Goal: Information Seeking & Learning: Learn about a topic

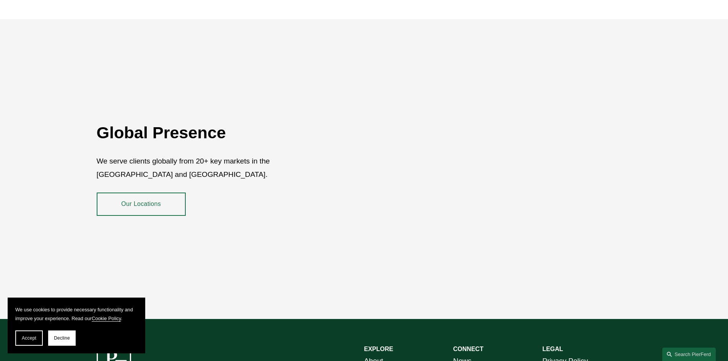
scroll to position [1399, 0]
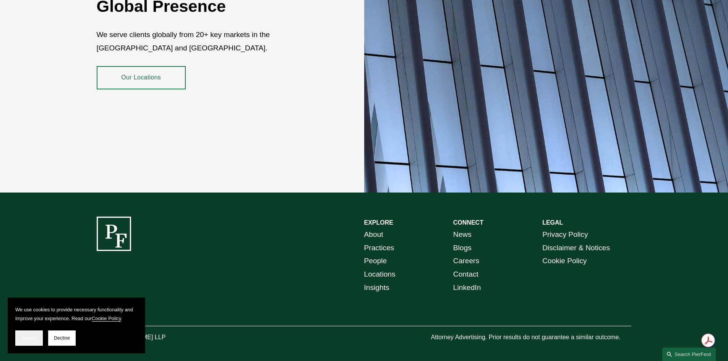
click at [38, 339] on button "Accept" at bounding box center [29, 338] width 28 height 15
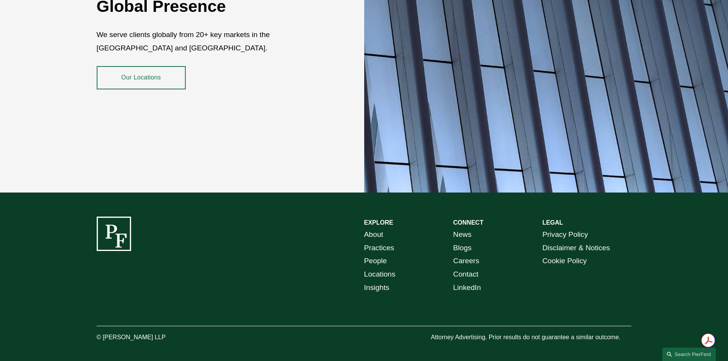
click at [160, 70] on link "Our Locations" at bounding box center [141, 77] width 89 height 23
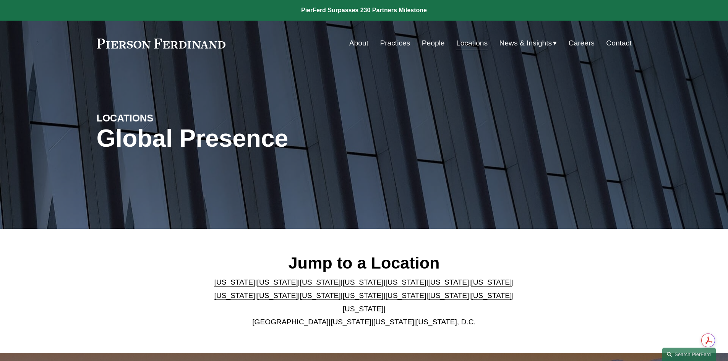
click at [428, 286] on link "[US_STATE]" at bounding box center [448, 282] width 41 height 8
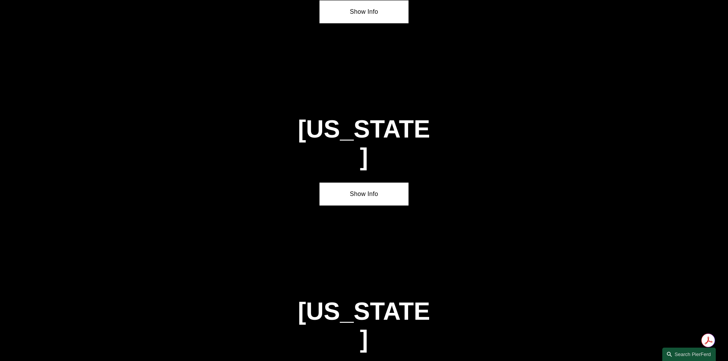
scroll to position [1154, 0]
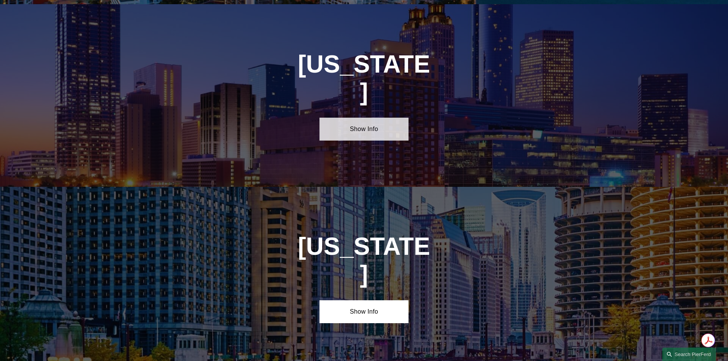
click at [373, 118] on link "Show Info" at bounding box center [364, 129] width 89 height 23
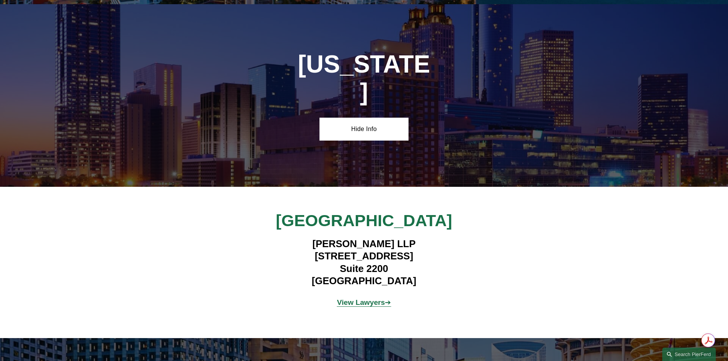
click at [368, 299] on strong "View Lawyers" at bounding box center [361, 303] width 48 height 8
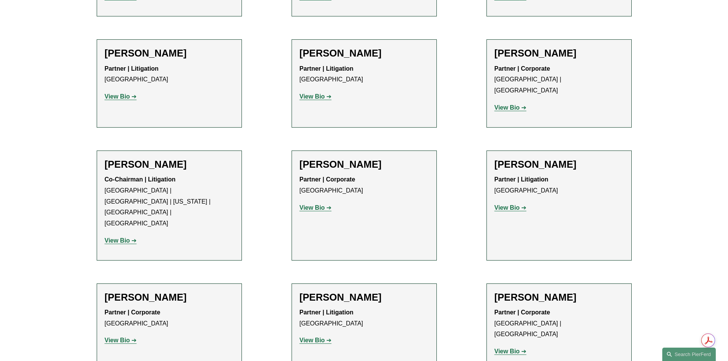
scroll to position [421, 0]
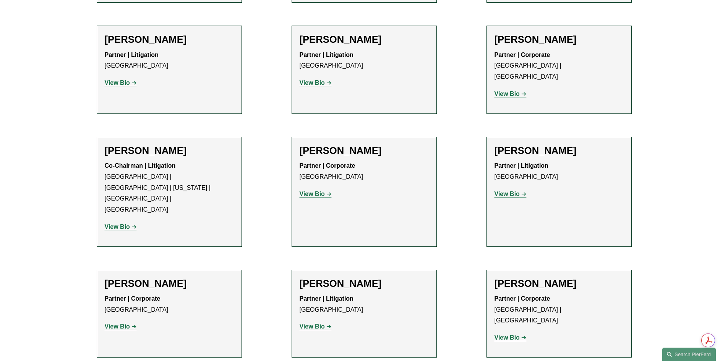
click at [115, 224] on strong "View Bio" at bounding box center [117, 227] width 25 height 6
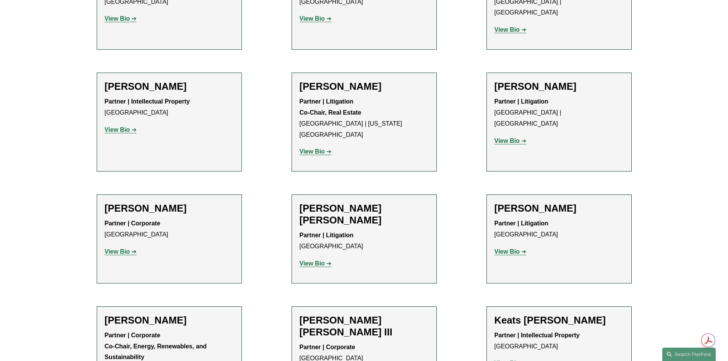
scroll to position [726, 0]
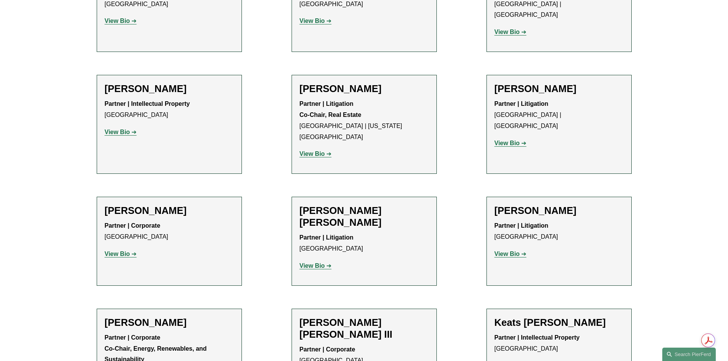
click at [315, 263] on strong "View Bio" at bounding box center [312, 266] width 25 height 6
click at [118, 251] on strong "View Bio" at bounding box center [117, 254] width 25 height 6
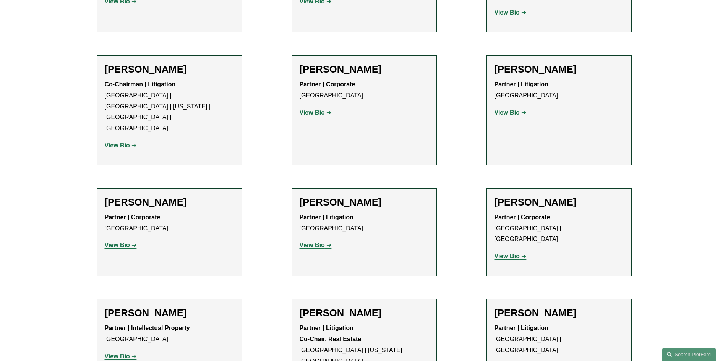
scroll to position [497, 0]
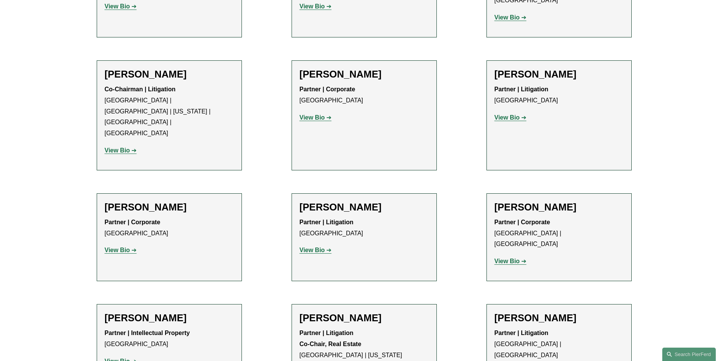
click at [120, 247] on strong "View Bio" at bounding box center [117, 250] width 25 height 6
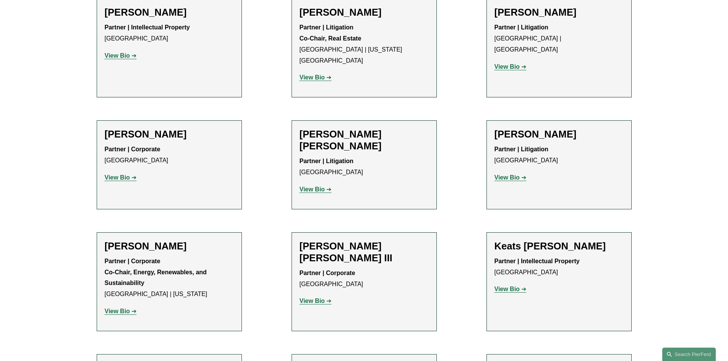
scroll to position [841, 0]
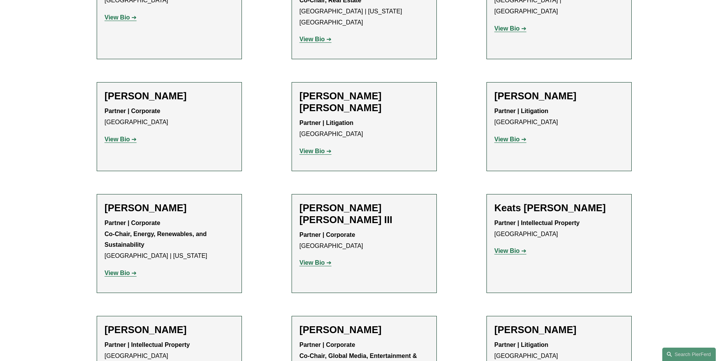
click at [322, 260] on strong "View Bio" at bounding box center [312, 263] width 25 height 6
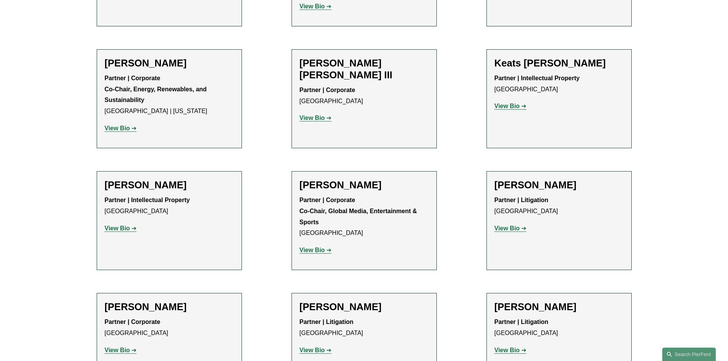
scroll to position [994, 0]
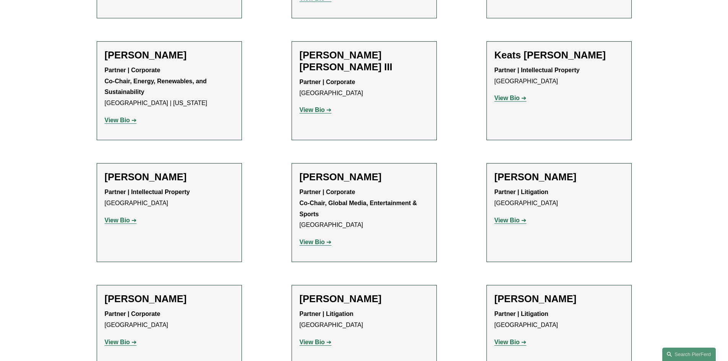
click at [514, 217] on strong "View Bio" at bounding box center [507, 220] width 25 height 6
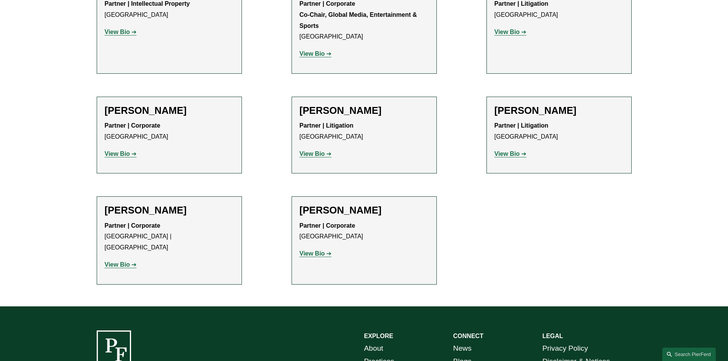
scroll to position [1185, 0]
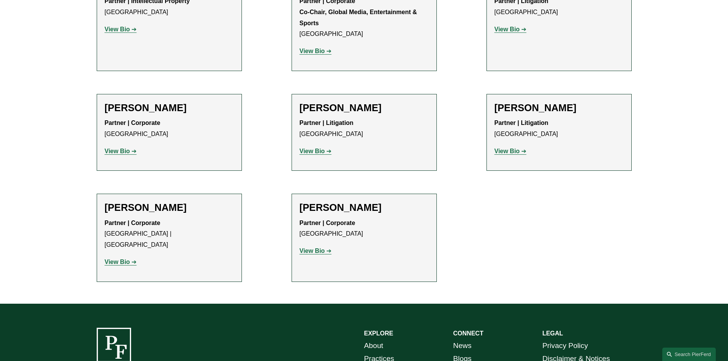
click at [321, 248] on strong "View Bio" at bounding box center [312, 251] width 25 height 6
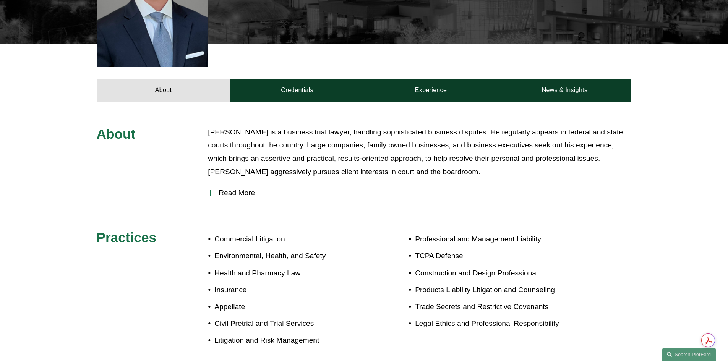
scroll to position [268, 0]
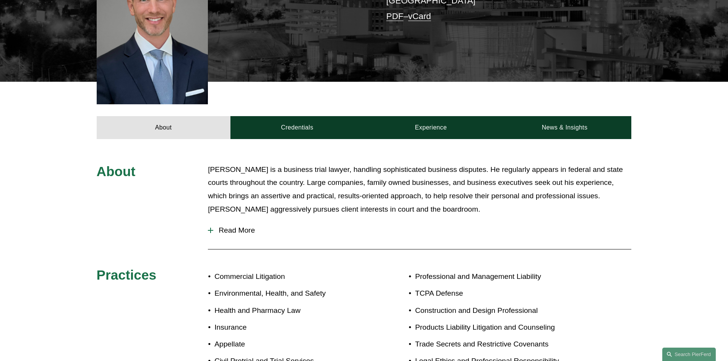
click at [226, 226] on span "Read More" at bounding box center [422, 230] width 418 height 8
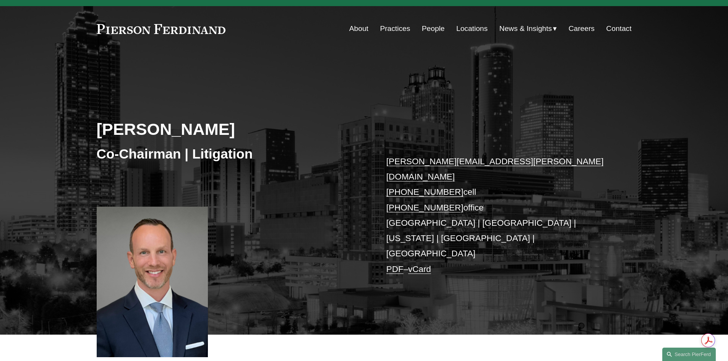
scroll to position [0, 0]
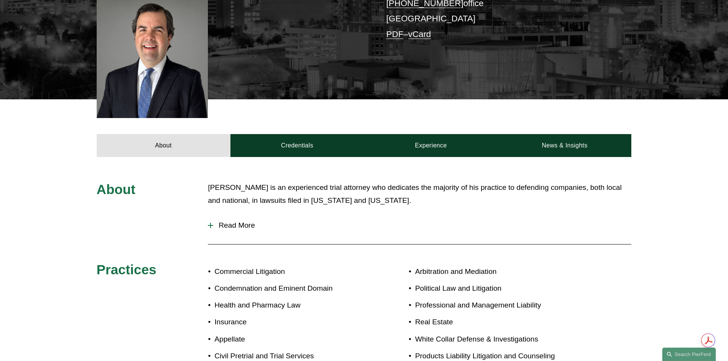
scroll to position [229, 0]
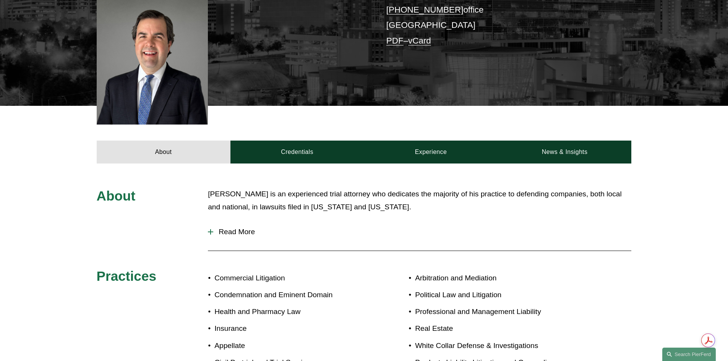
click at [224, 228] on span "Read More" at bounding box center [422, 232] width 418 height 8
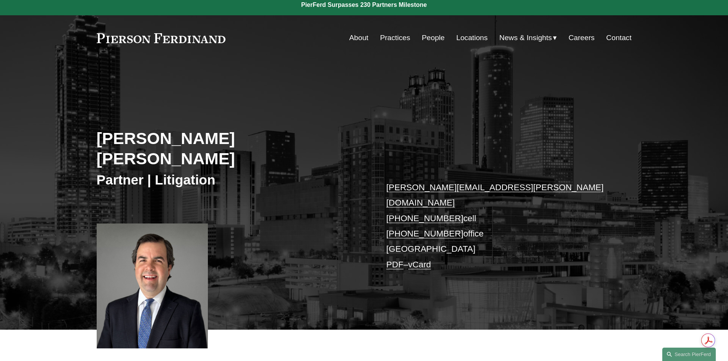
scroll to position [0, 0]
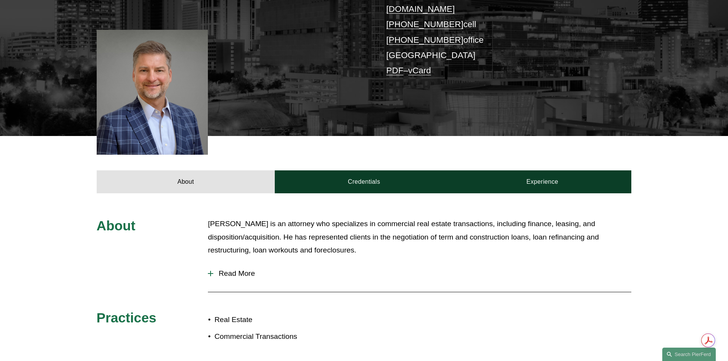
scroll to position [229, 0]
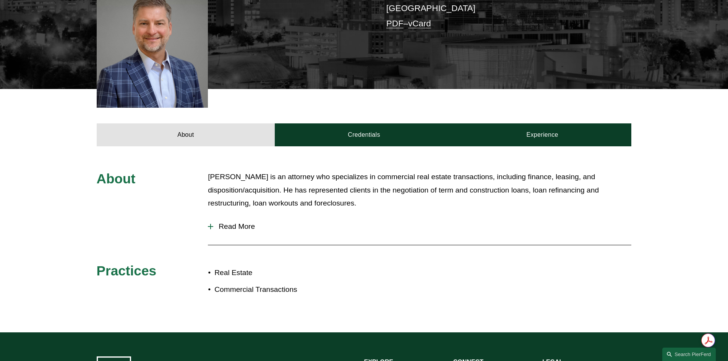
click at [232, 223] on span "Read More" at bounding box center [422, 227] width 418 height 8
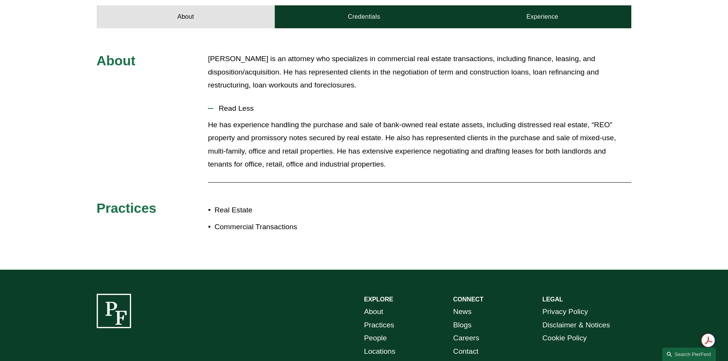
scroll to position [382, 0]
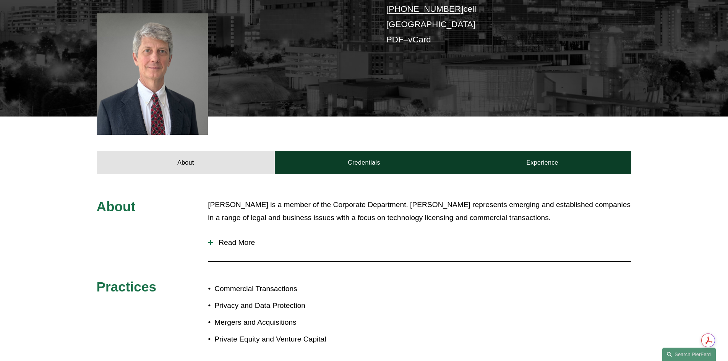
scroll to position [229, 0]
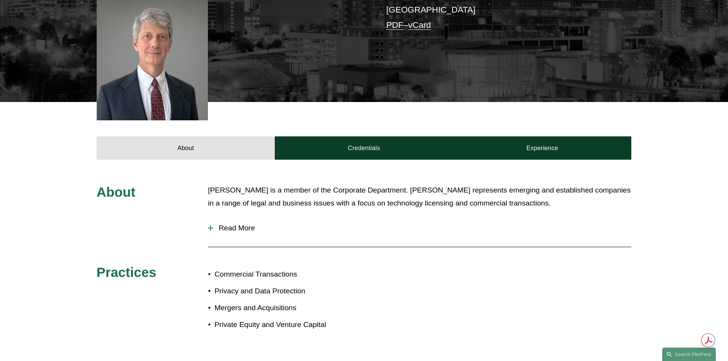
click at [234, 224] on span "Read More" at bounding box center [422, 228] width 418 height 8
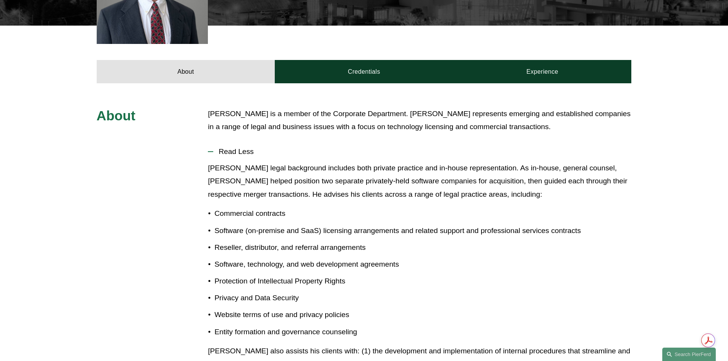
scroll to position [153, 0]
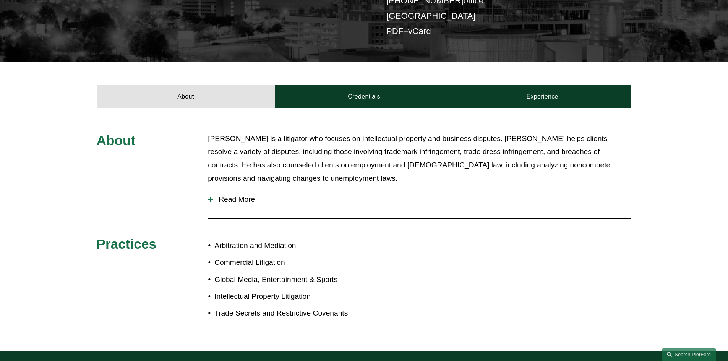
scroll to position [229, 0]
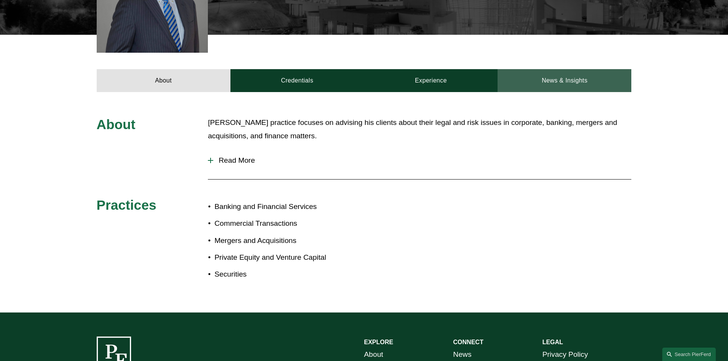
scroll to position [306, 0]
